Goal: Find contact information: Find contact information

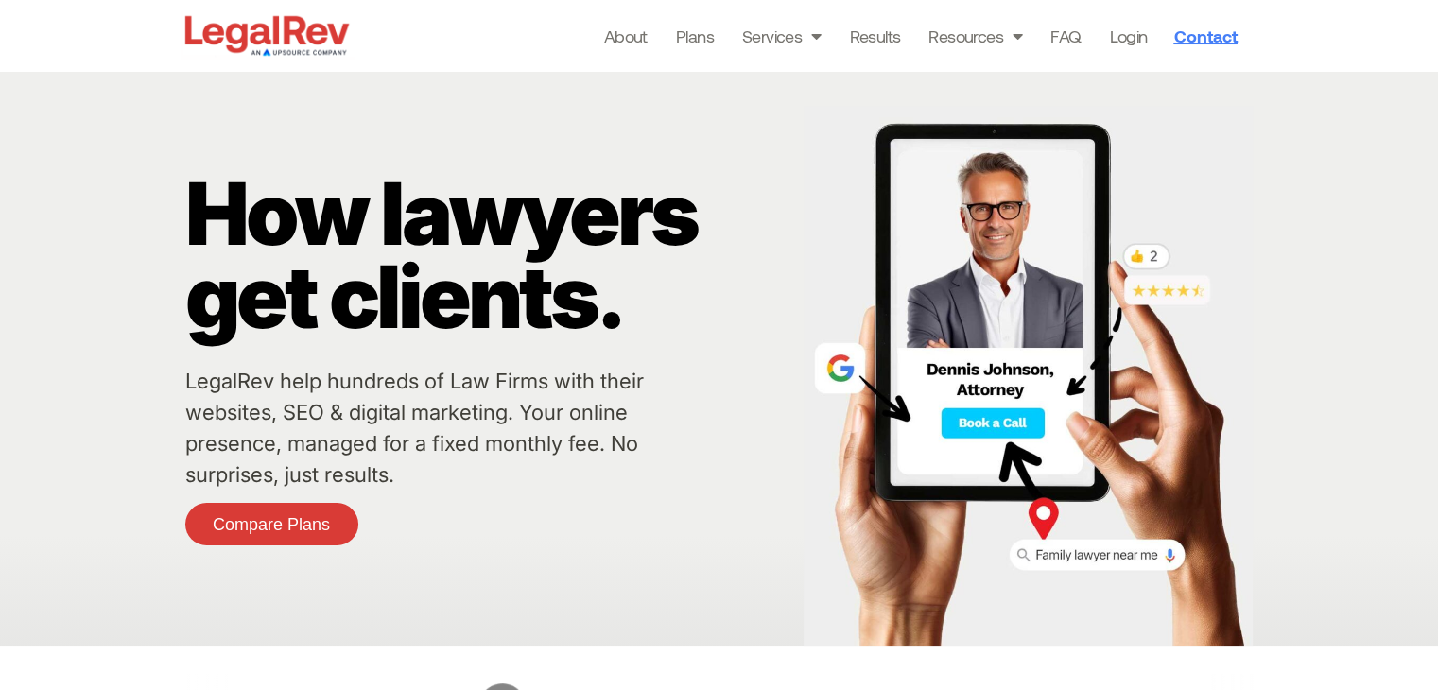
click at [1211, 32] on span "Contact" at bounding box center [1204, 35] width 63 height 17
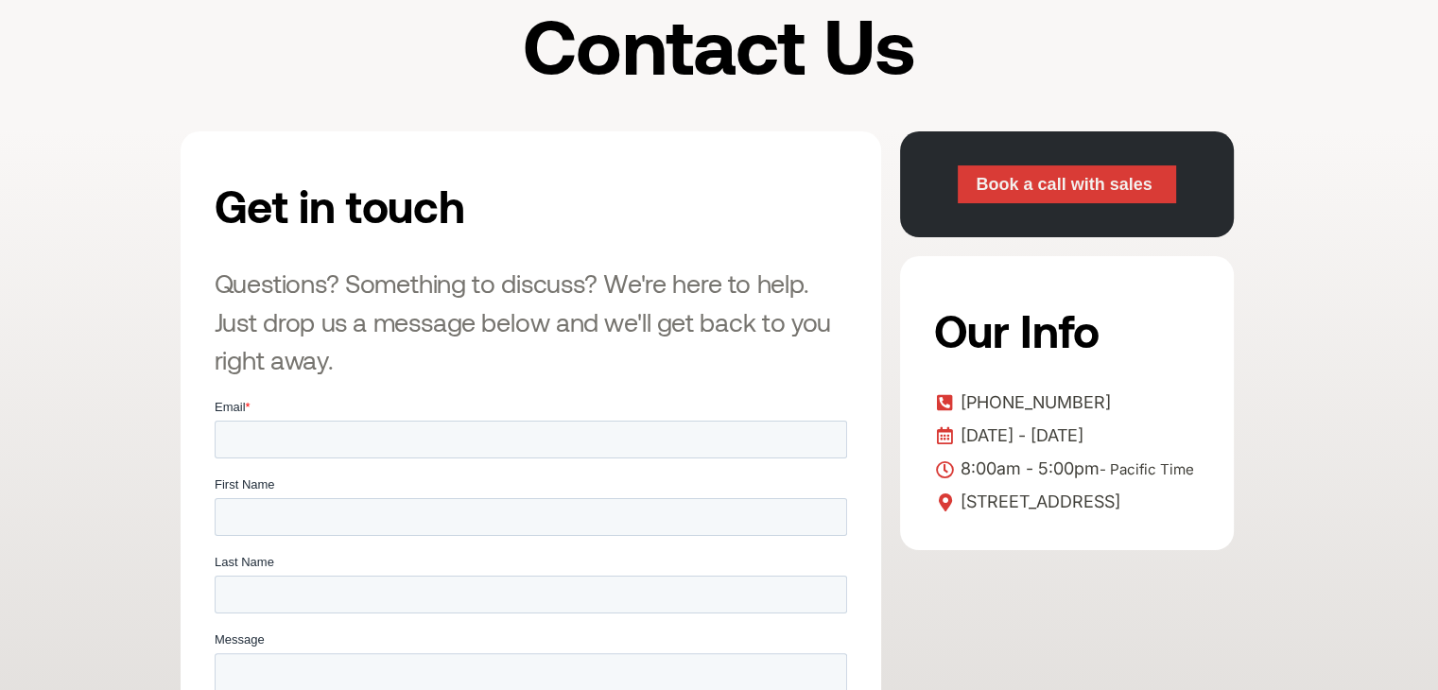
click at [1063, 187] on span "Book a call with sales" at bounding box center [1064, 184] width 176 height 17
click at [1026, 189] on span "Book a call with sales" at bounding box center [1064, 184] width 176 height 17
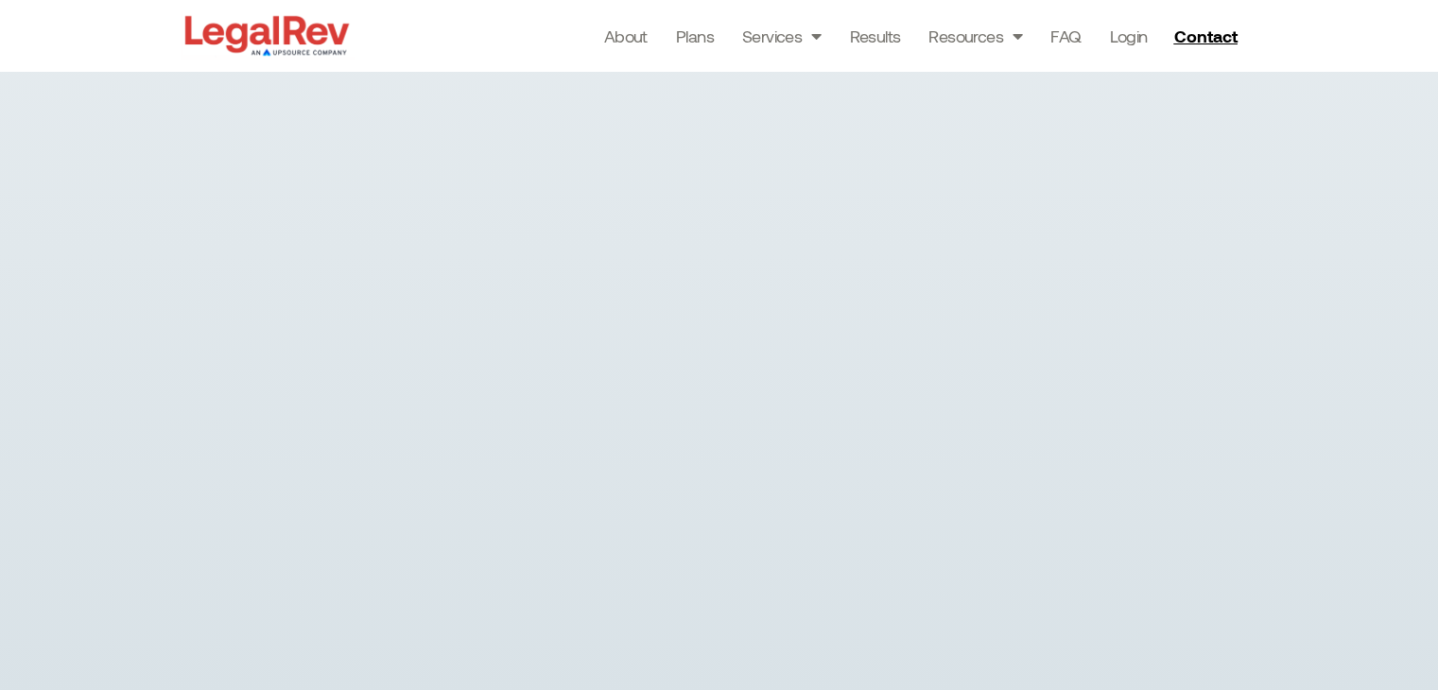
scroll to position [95, 0]
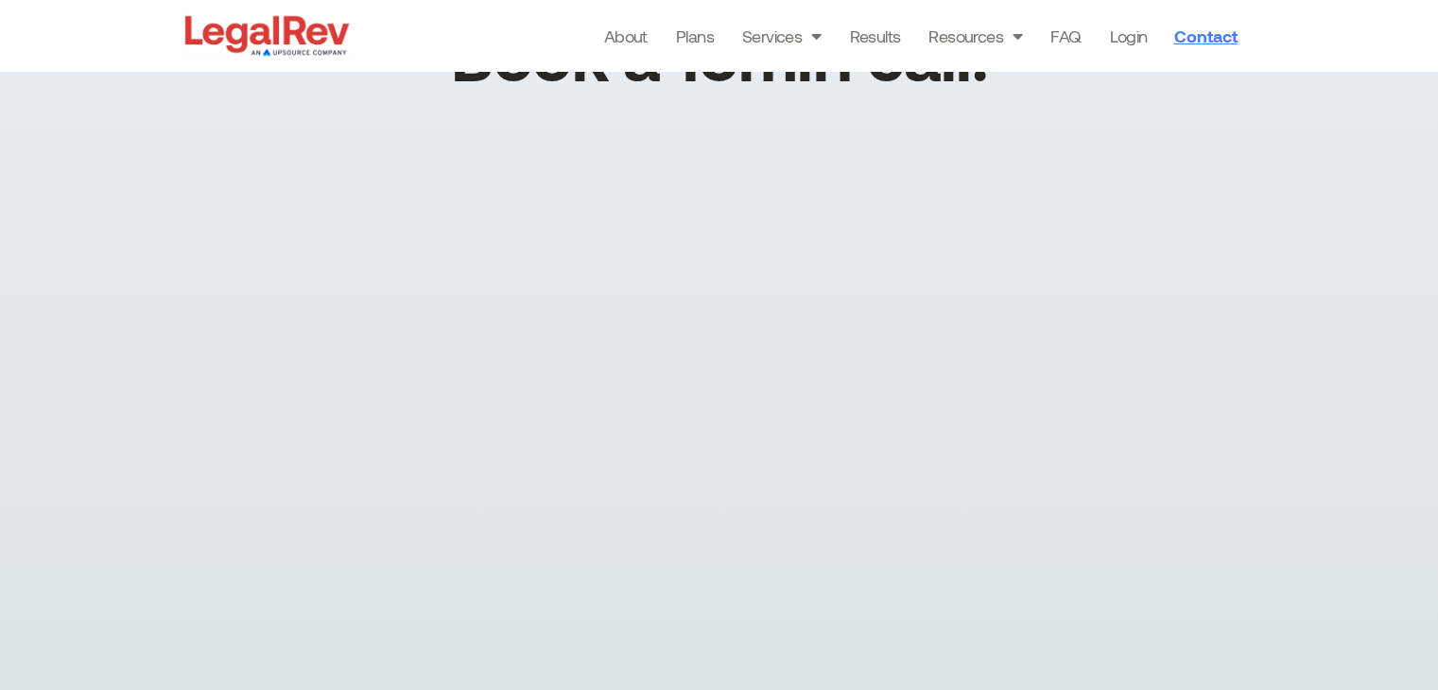
click at [1201, 34] on span "Contact" at bounding box center [1204, 35] width 63 height 17
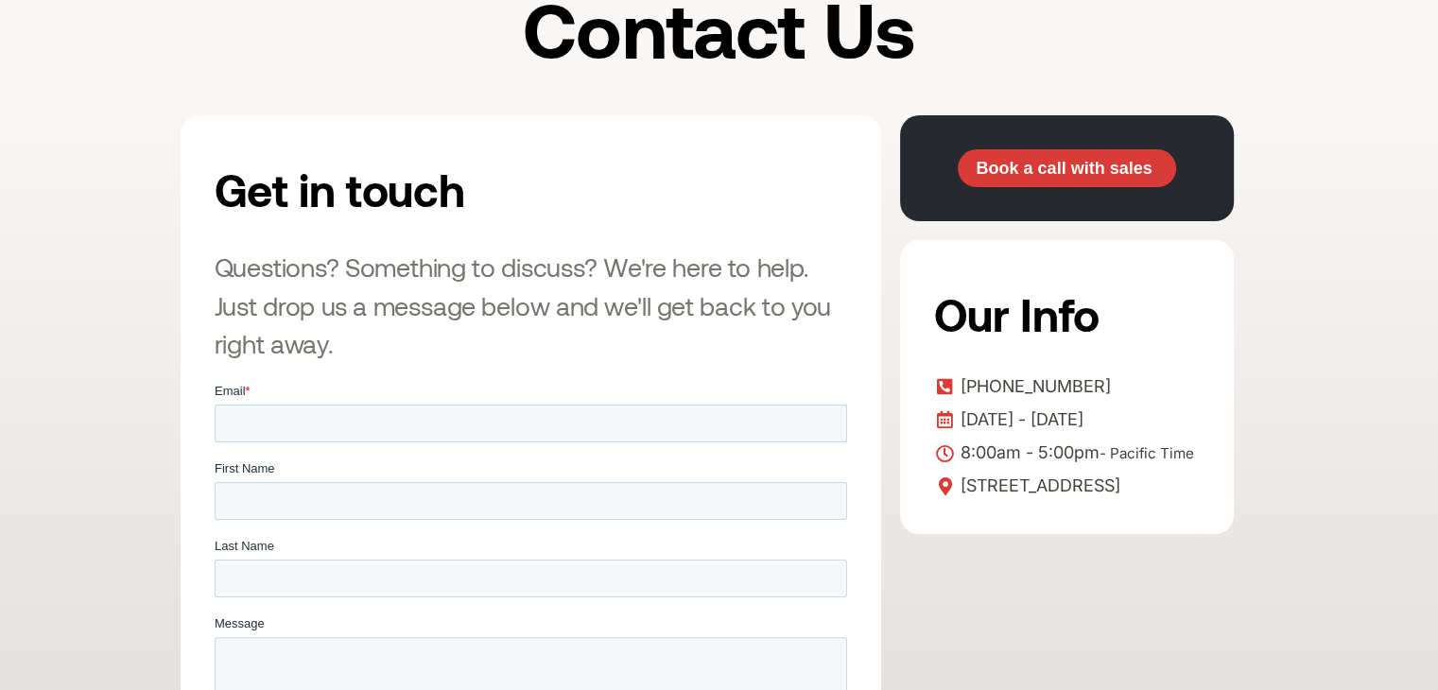
scroll to position [378, 0]
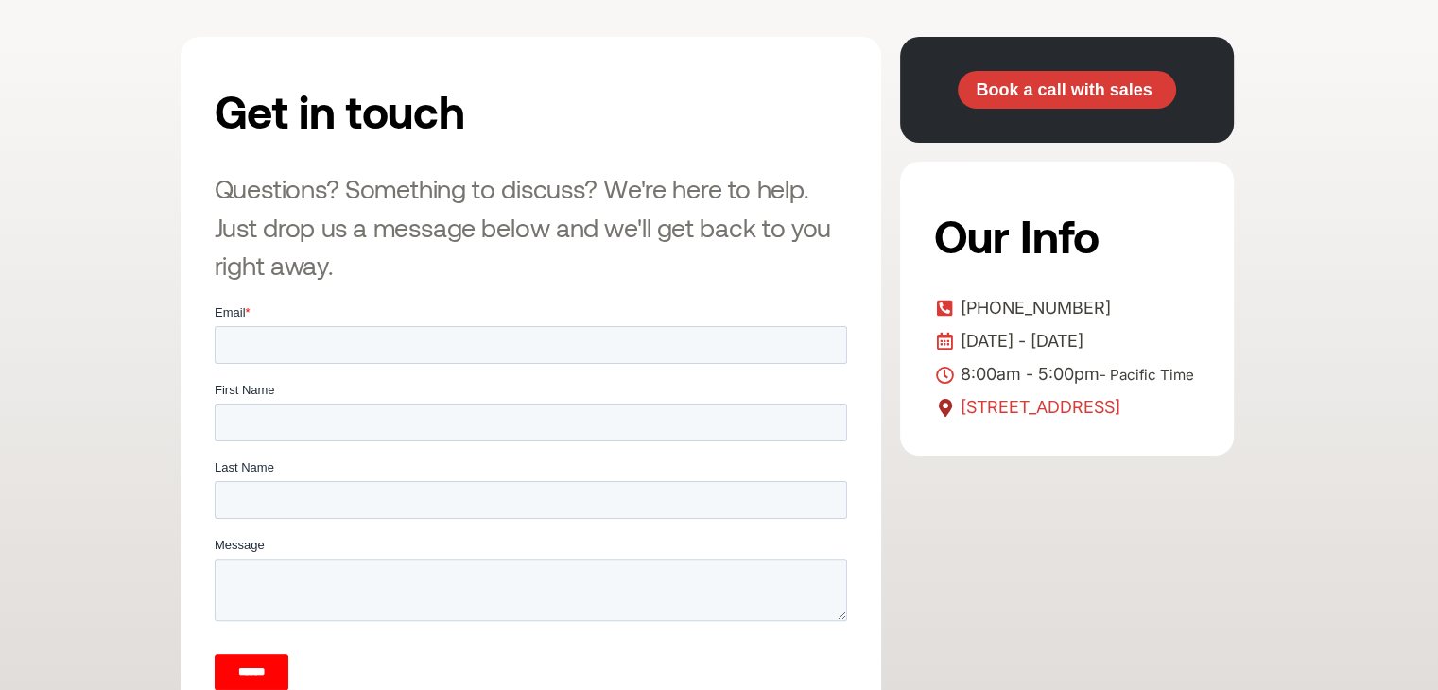
drag, startPoint x: 965, startPoint y: 435, endPoint x: 1076, endPoint y: 438, distance: 110.7
click at [1076, 422] on span "[STREET_ADDRESS]" at bounding box center [1038, 407] width 165 height 28
copy span "[GEOGRAPHIC_DATA], [GEOGRAPHIC_DATA]"
